Goal: Task Accomplishment & Management: Manage account settings

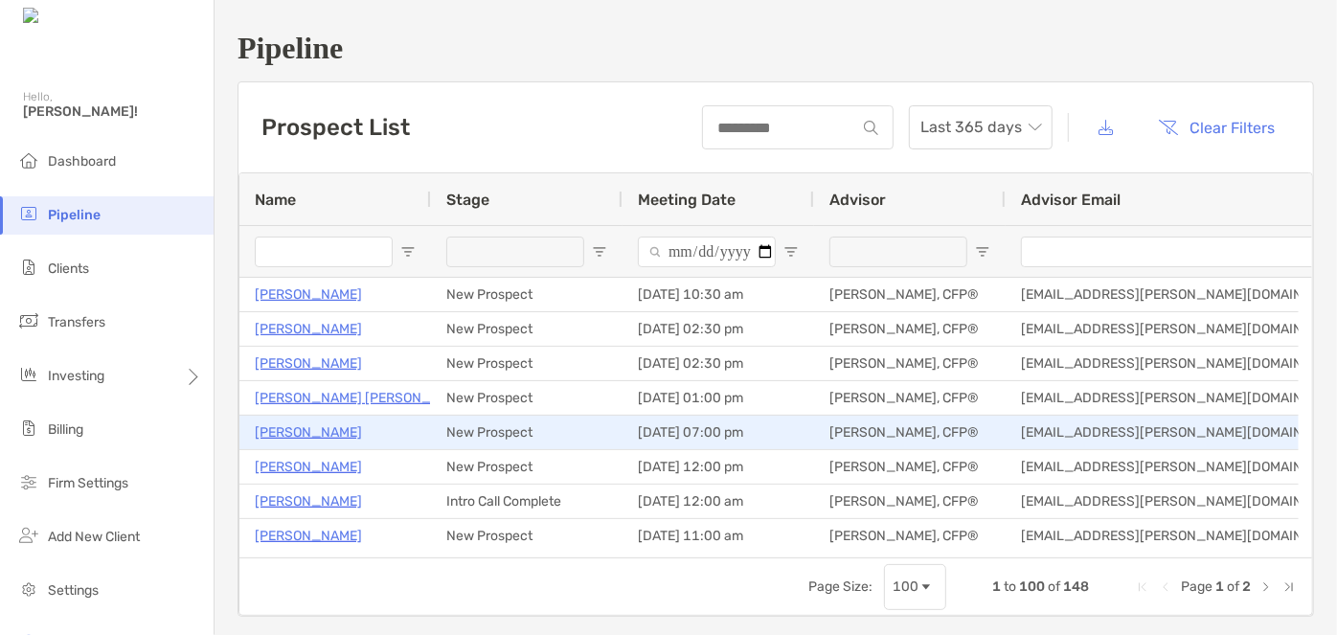
click at [281, 427] on p "John Morales" at bounding box center [308, 432] width 107 height 24
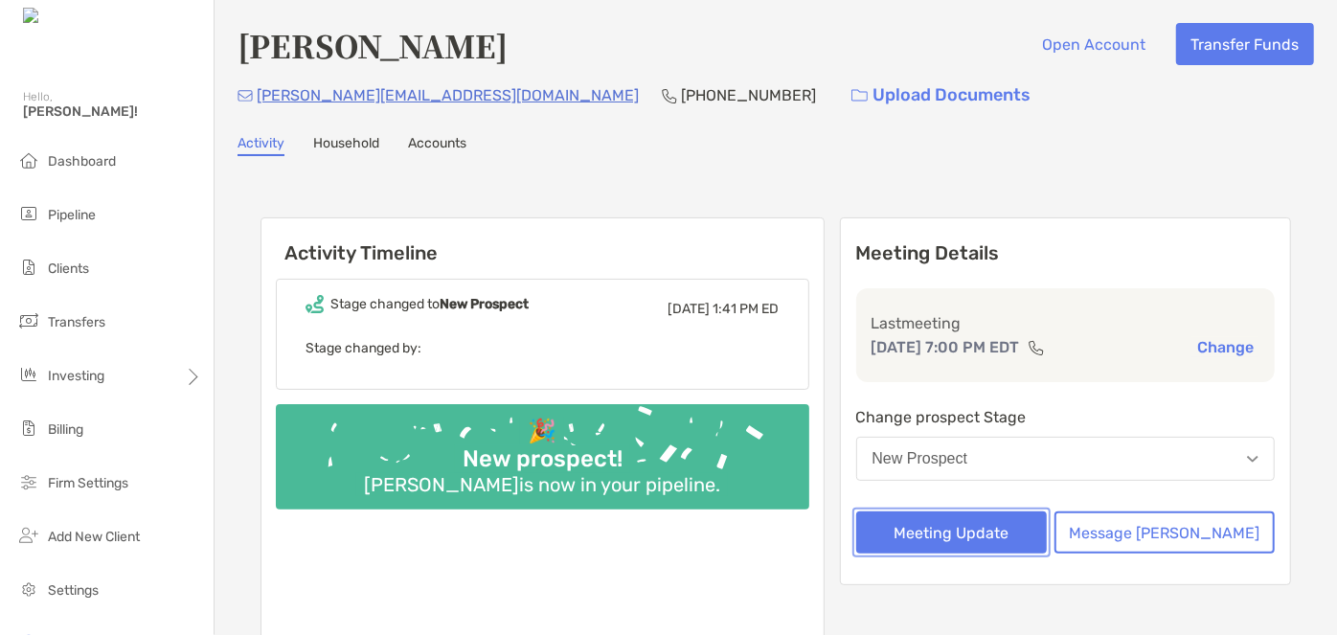
click at [983, 541] on button "Meeting Update" at bounding box center [951, 532] width 191 height 42
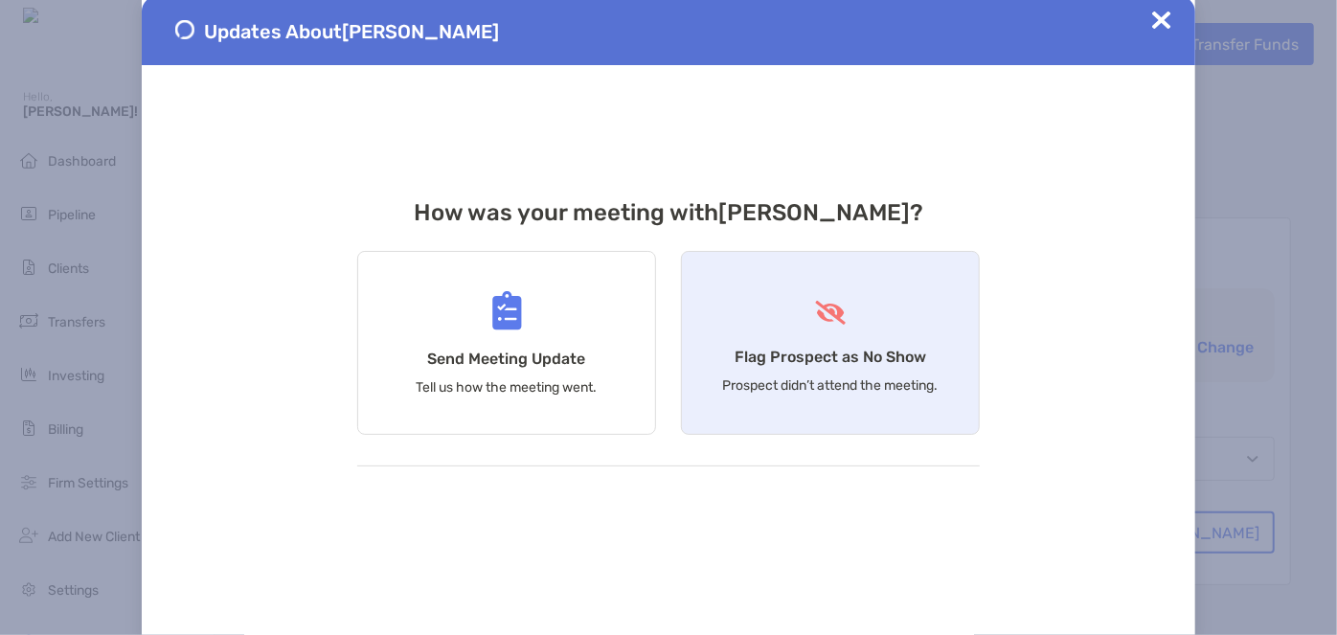
click at [875, 368] on div "Flag Prospect as No Show Prospect didn’t attend the meeting." at bounding box center [830, 343] width 299 height 184
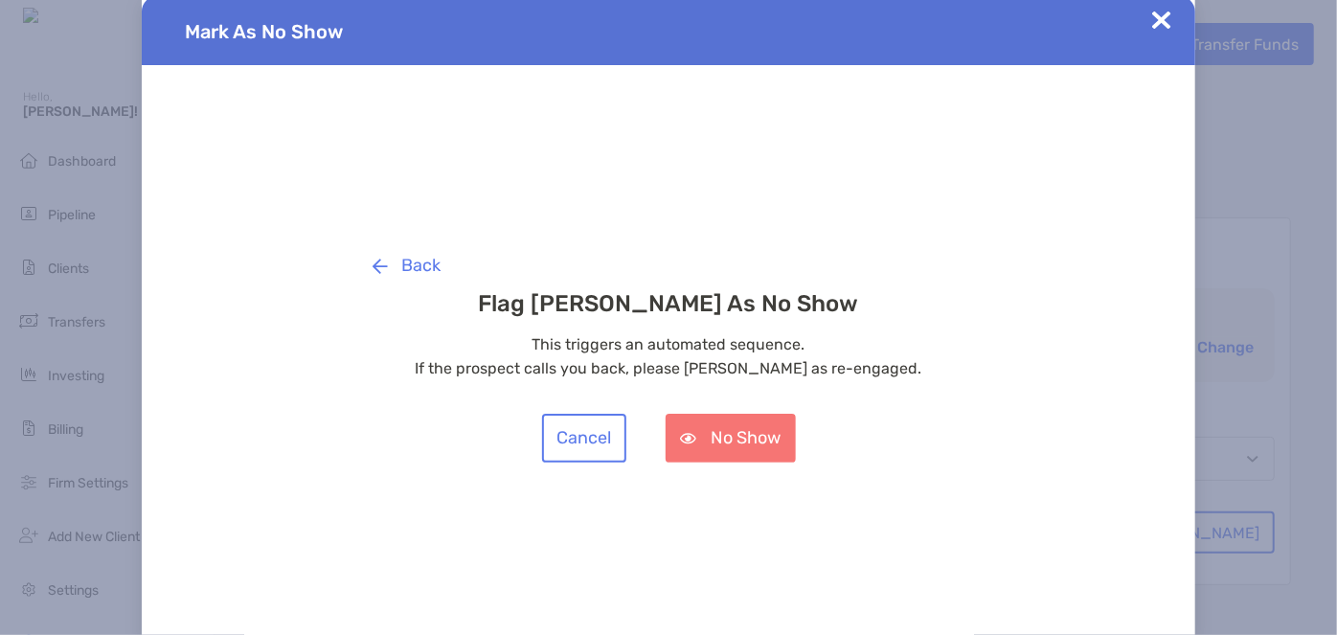
click at [793, 411] on div "Back Flag John Morales As No Show This triggers an automated sequence. If the p…" at bounding box center [668, 351] width 622 height 221
click at [769, 425] on button "No Show" at bounding box center [730, 438] width 130 height 49
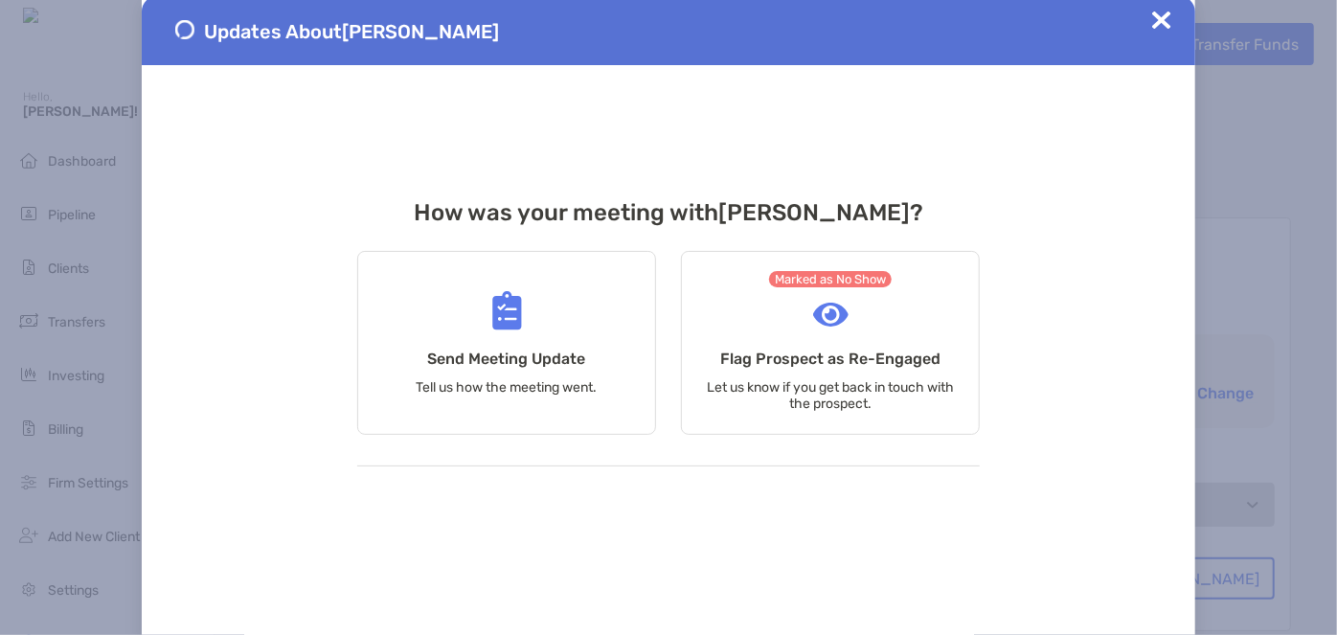
click at [1172, 19] on div "Updates About John Morales" at bounding box center [668, 30] width 1053 height 69
click at [1168, 19] on img at bounding box center [1161, 20] width 19 height 19
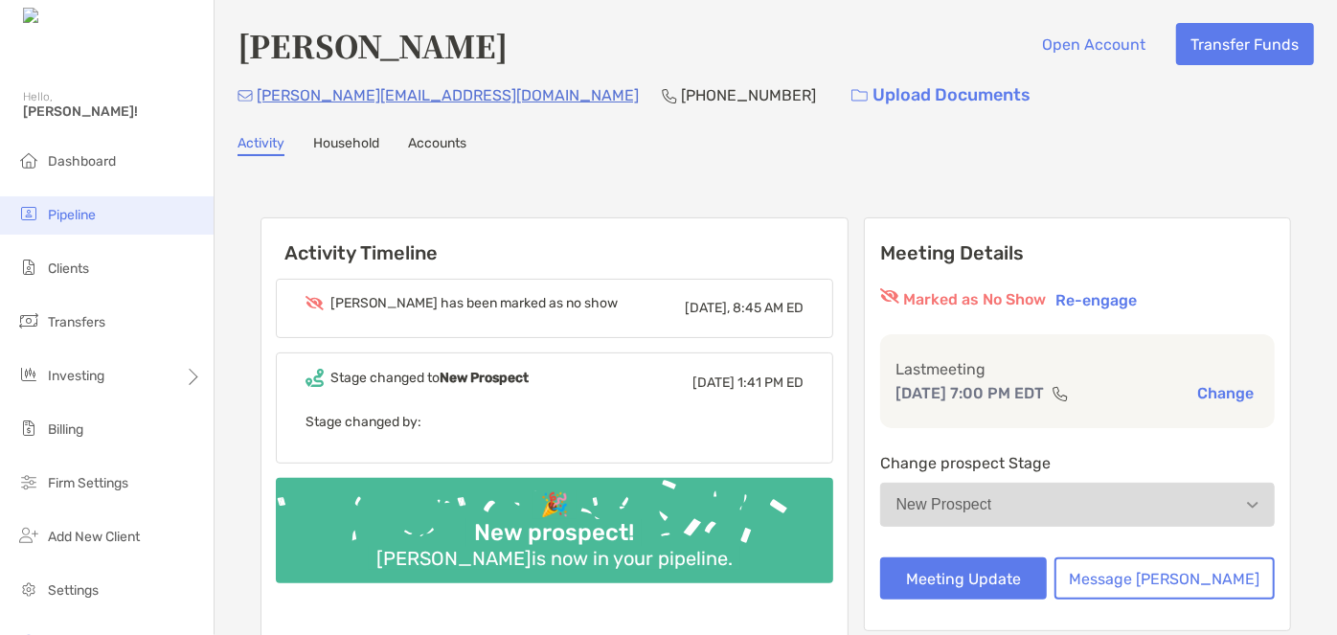
click at [85, 214] on span "Pipeline" at bounding box center [72, 215] width 48 height 16
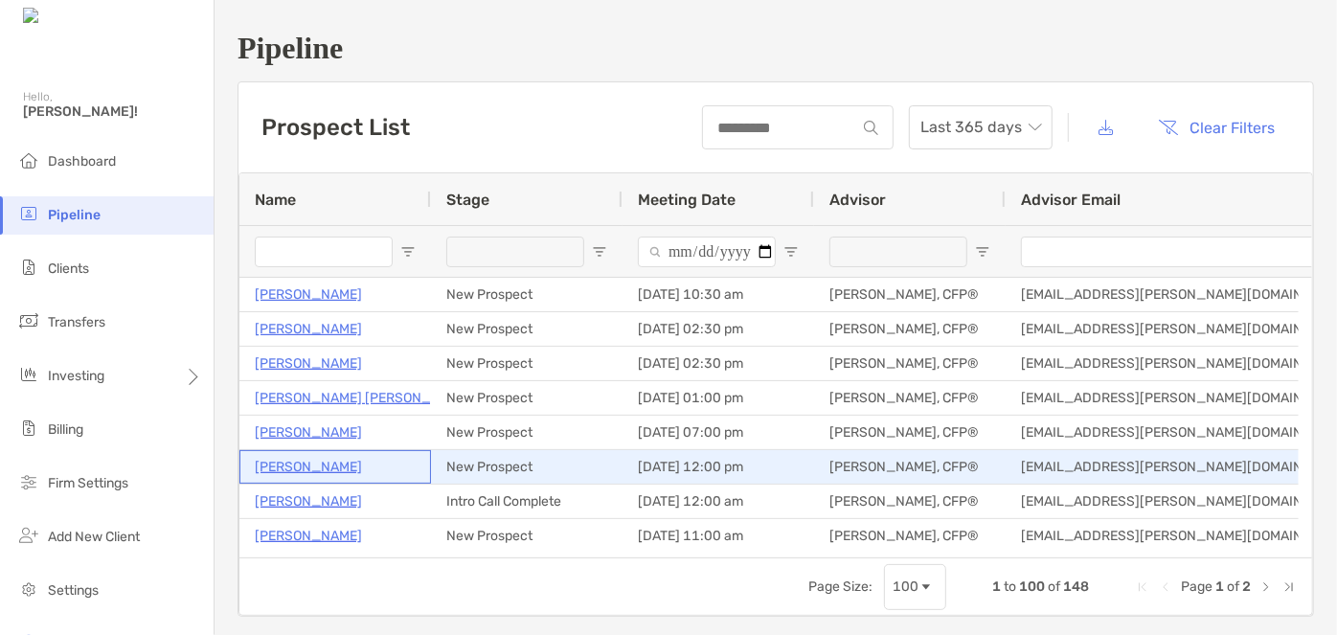
click at [286, 467] on p "[PERSON_NAME]" at bounding box center [308, 467] width 107 height 24
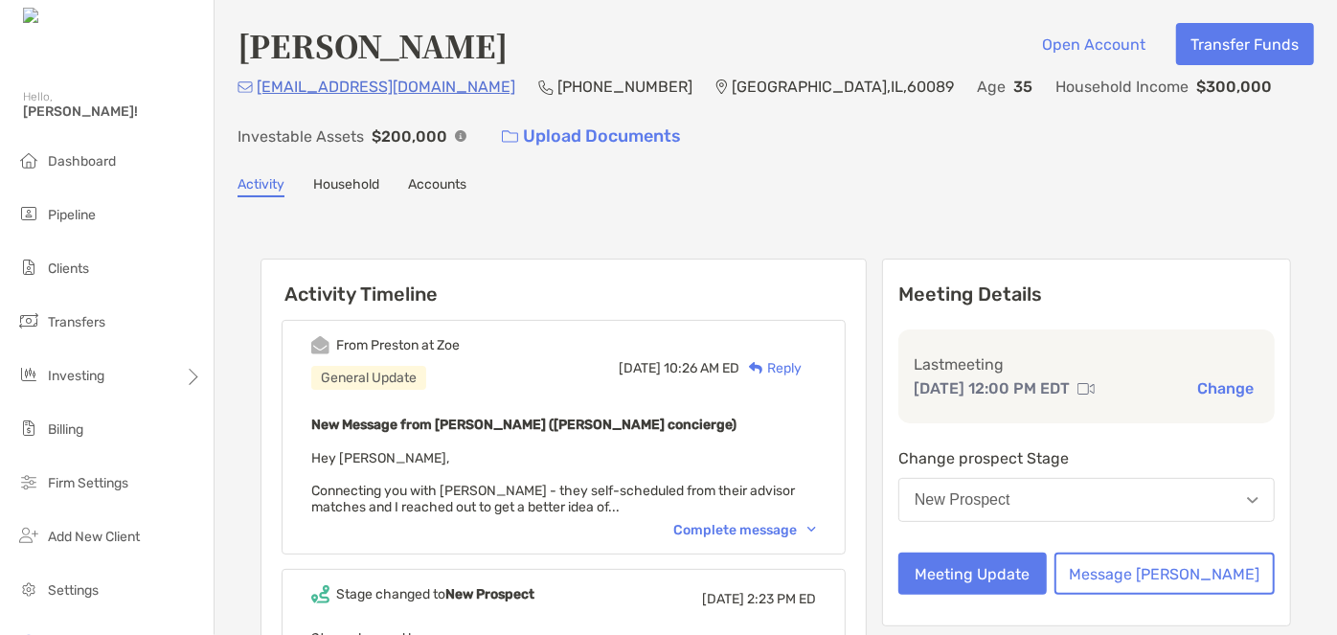
click at [1010, 493] on div "New Prospect" at bounding box center [962, 499] width 96 height 17
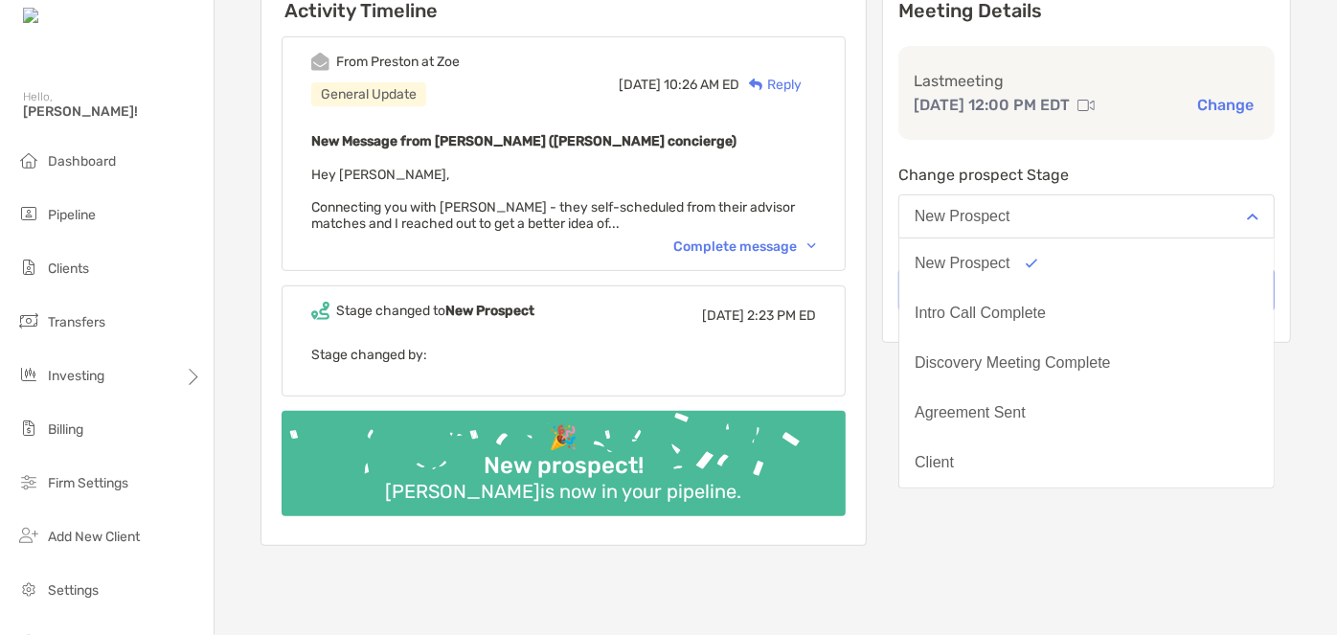
scroll to position [284, 0]
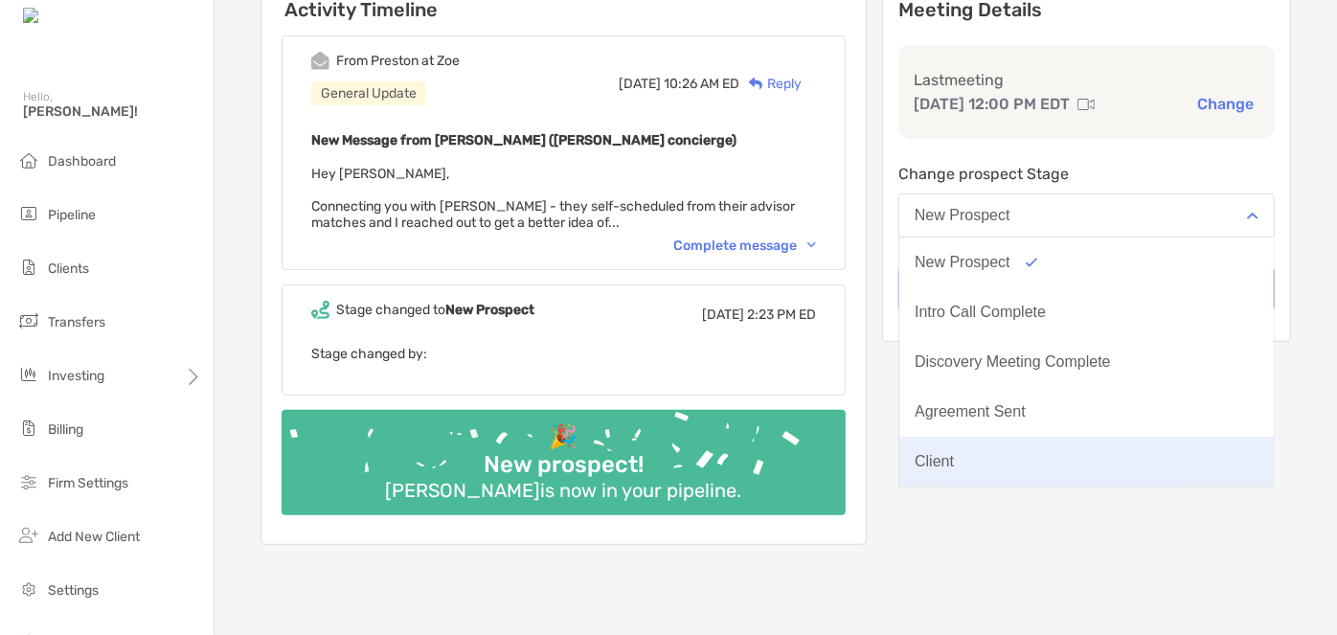
click at [1018, 447] on button "Client" at bounding box center [1086, 462] width 374 height 50
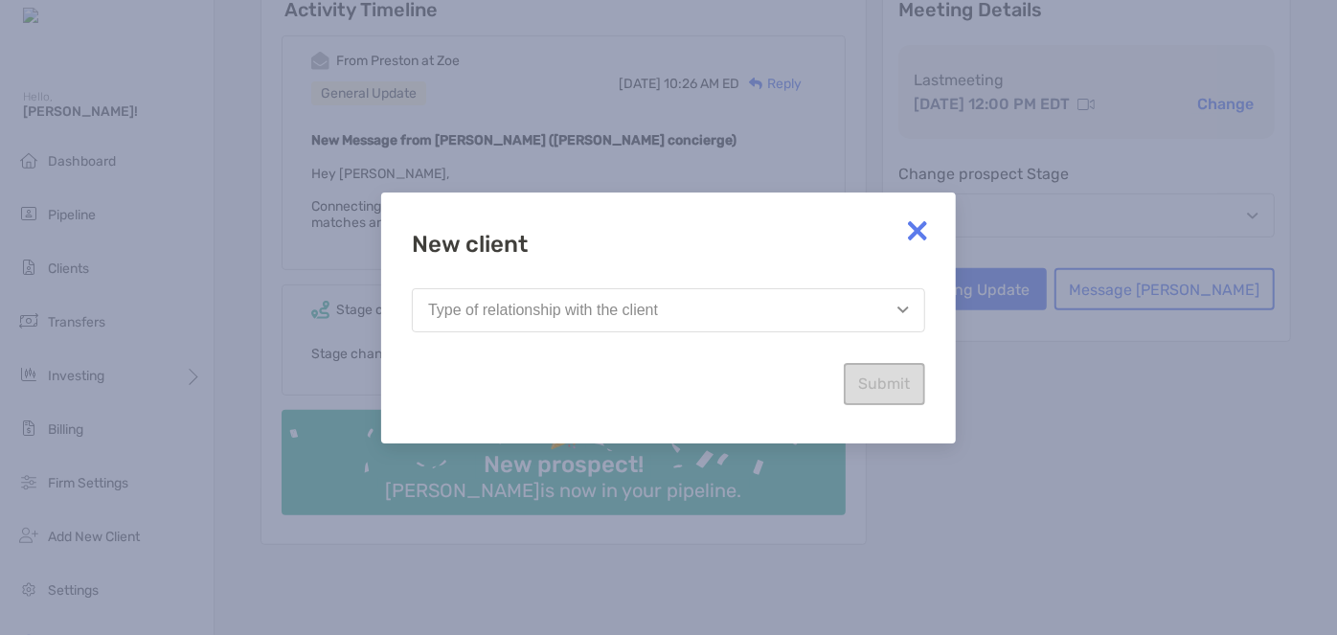
click at [771, 314] on button "Type of relationship with the client" at bounding box center [668, 310] width 513 height 44
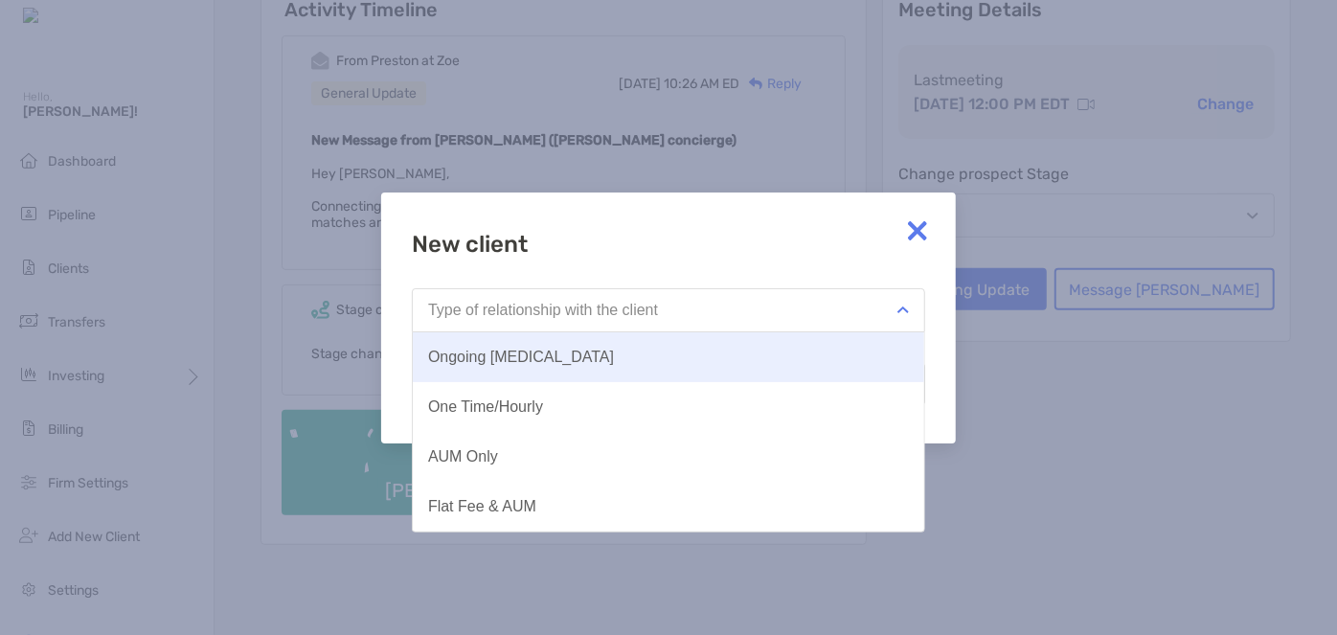
click at [642, 368] on button "Ongoing [MEDICAL_DATA]" at bounding box center [668, 357] width 511 height 50
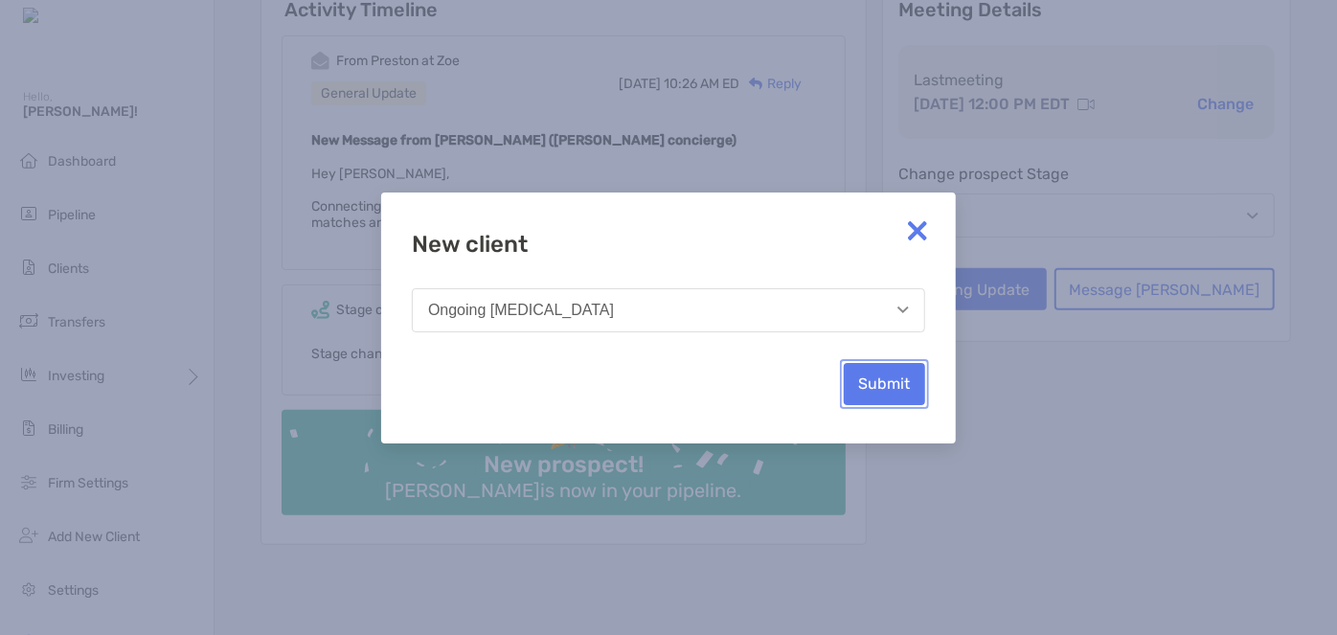
click at [868, 391] on button "Submit" at bounding box center [884, 384] width 81 height 42
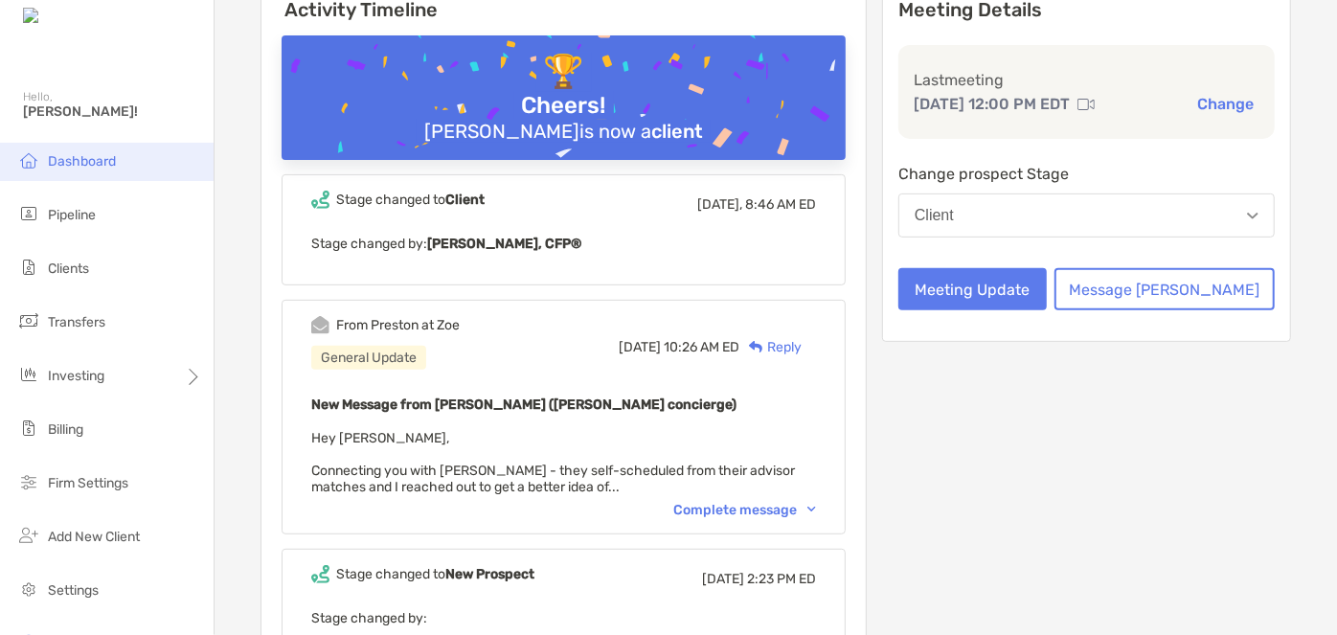
click at [71, 160] on span "Dashboard" at bounding box center [82, 161] width 68 height 16
